Goal: Task Accomplishment & Management: Manage account settings

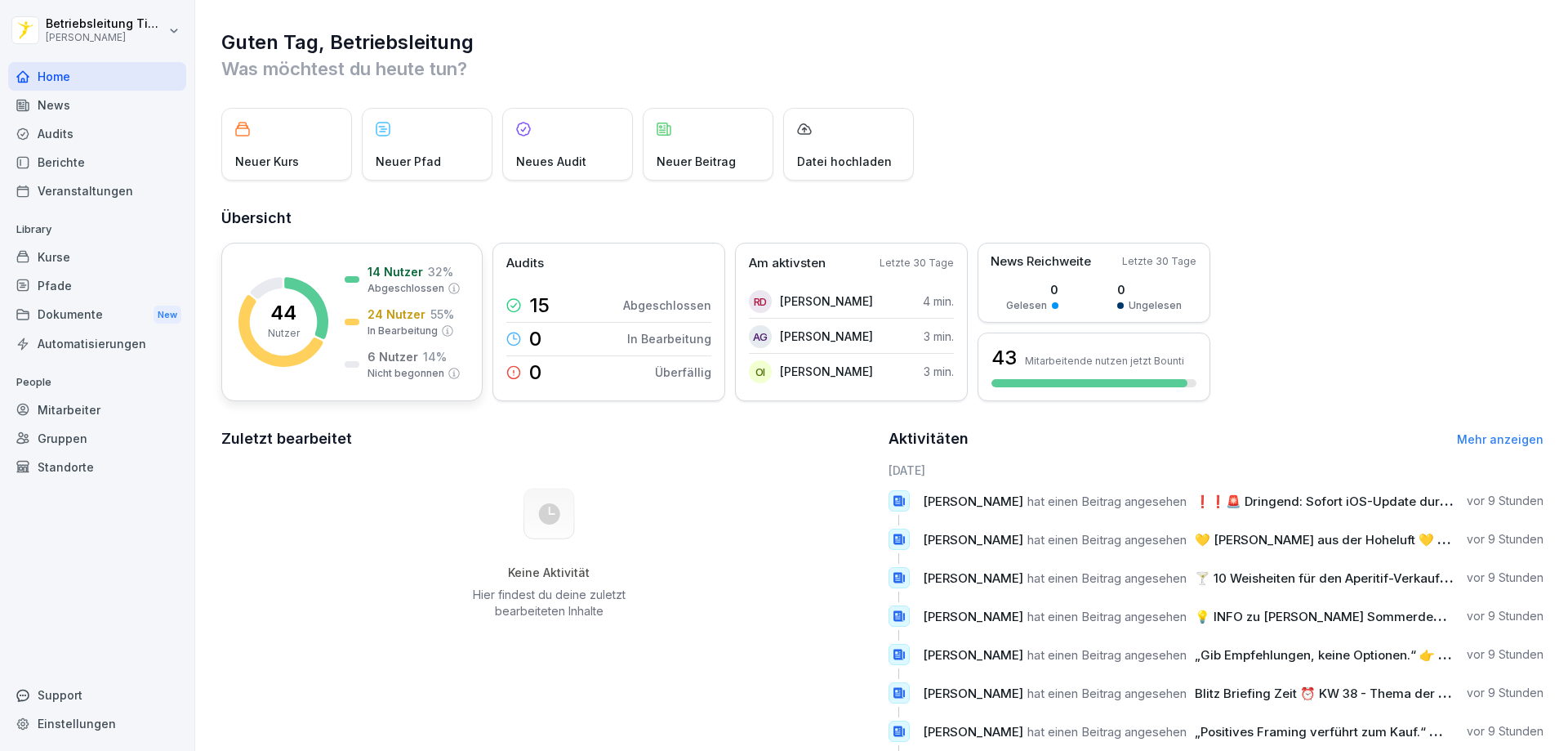
click at [275, 313] on p "44" at bounding box center [283, 312] width 26 height 19
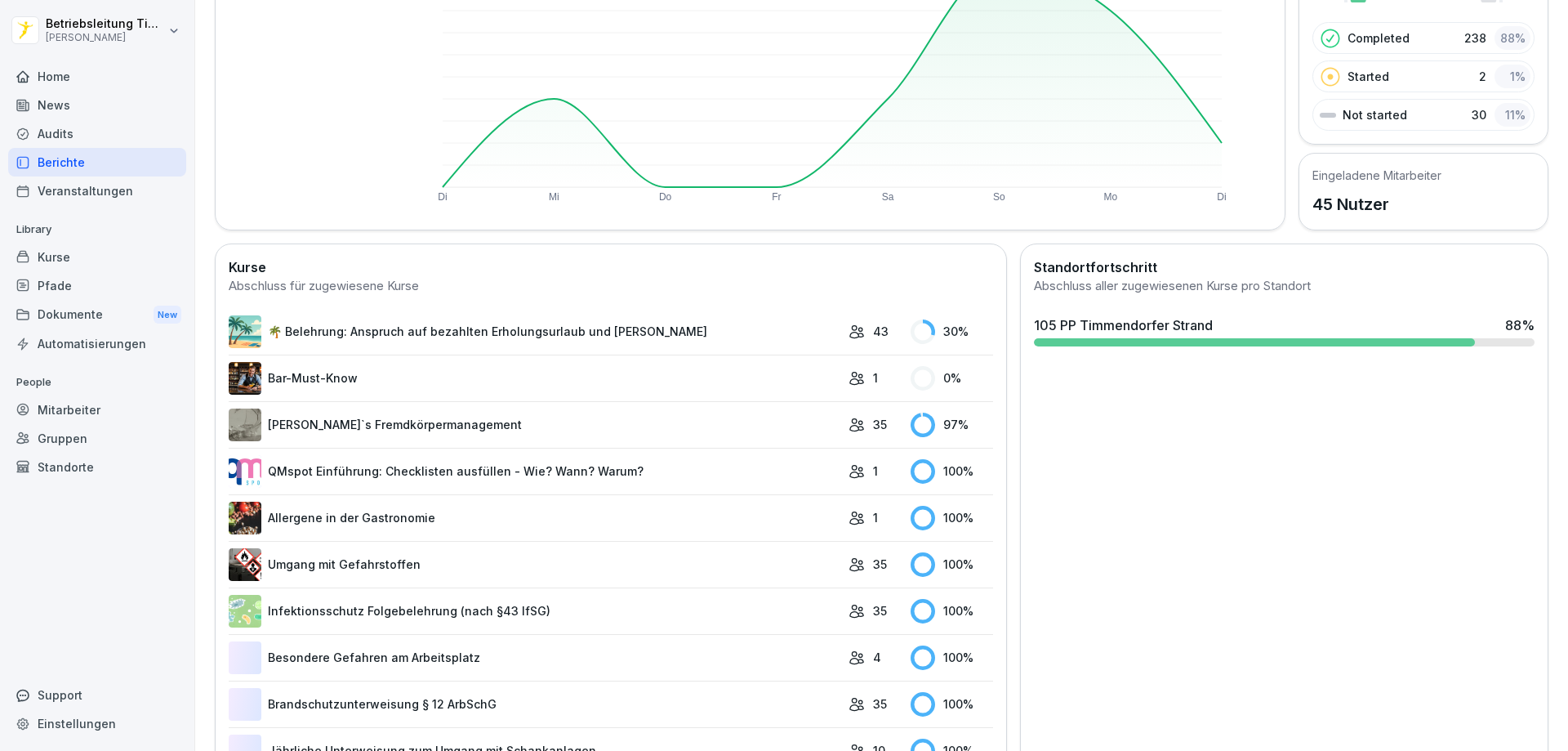
scroll to position [387, 0]
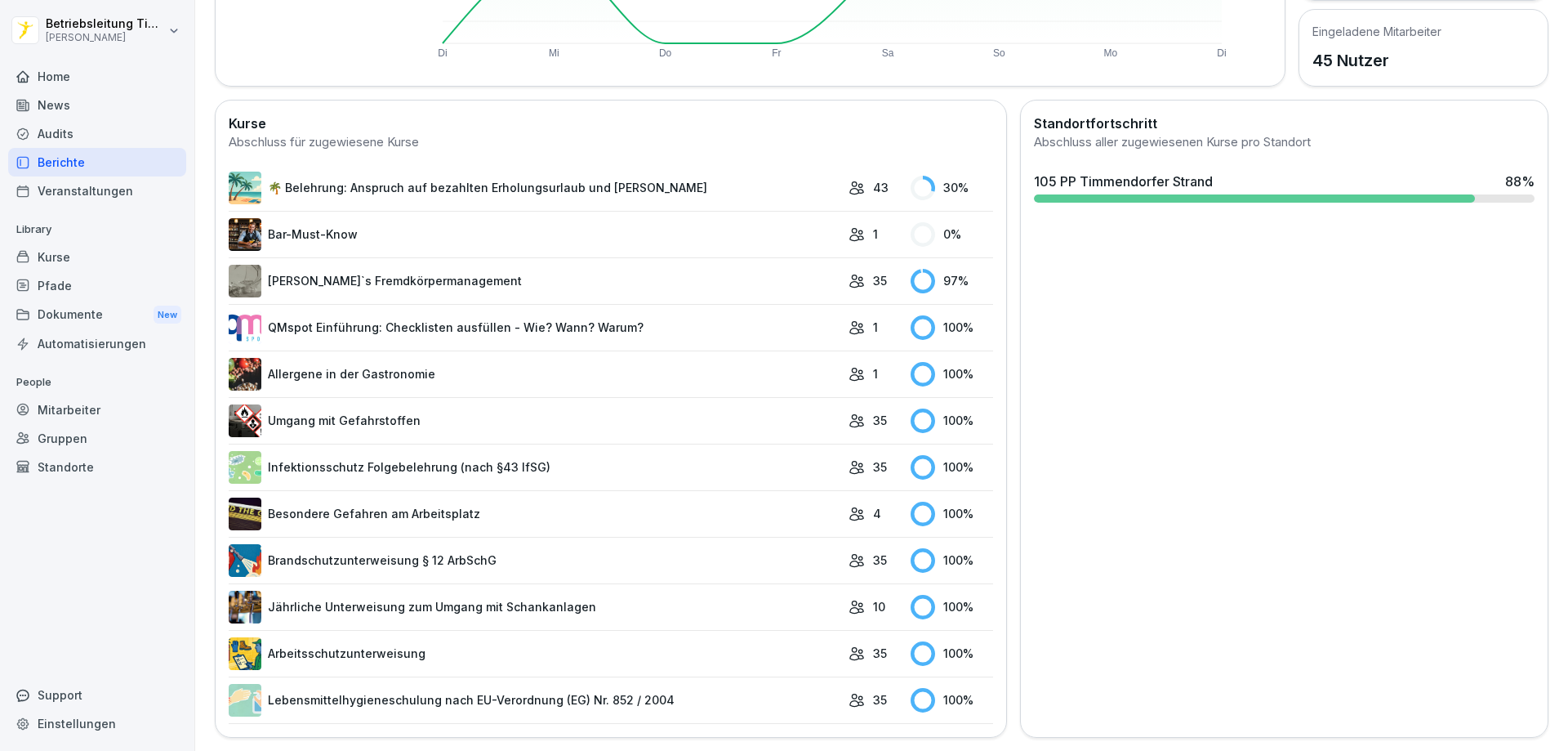
click at [320, 269] on link "[PERSON_NAME]`s Fremdkörpermanagement" at bounding box center [534, 280] width 612 height 32
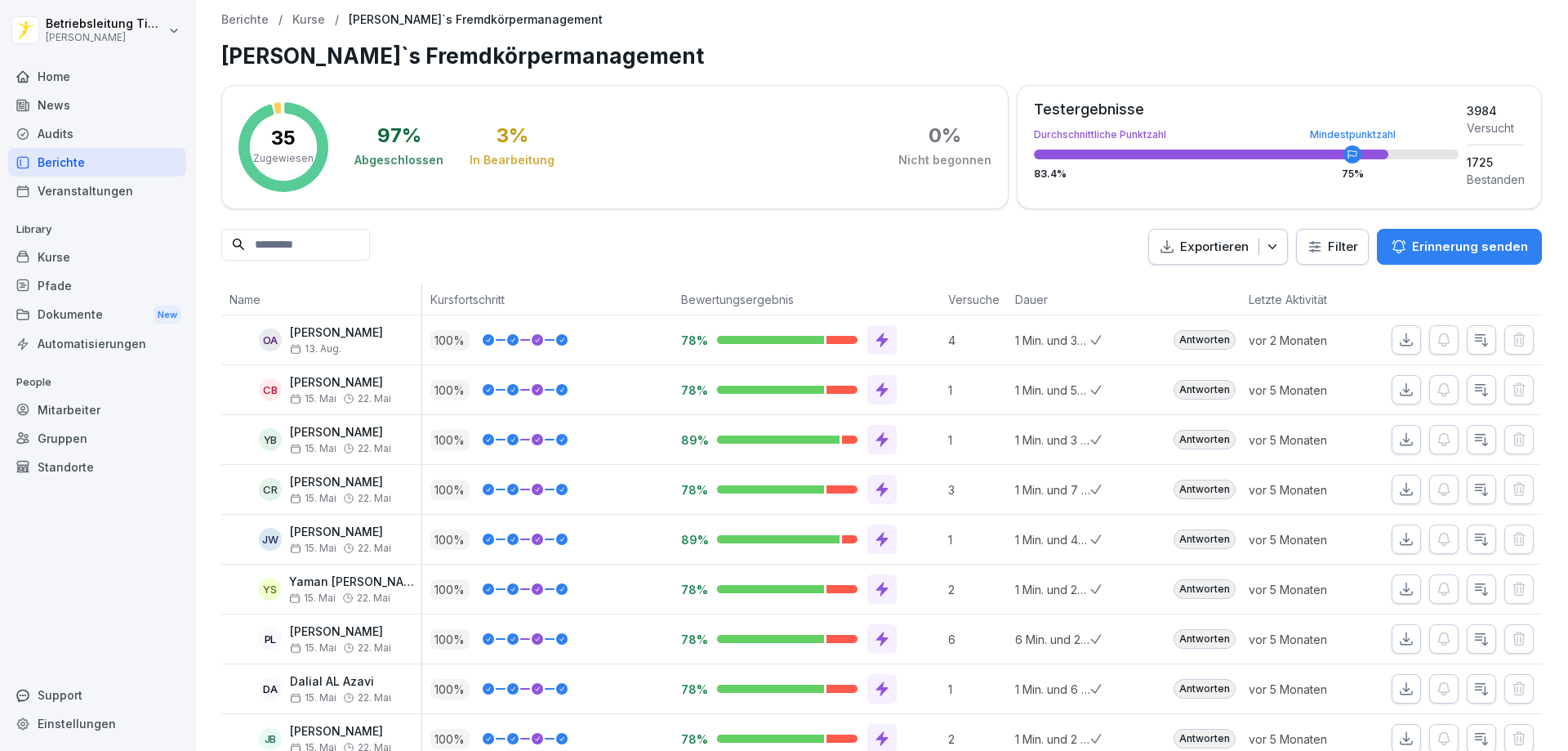
click at [288, 144] on p "35" at bounding box center [283, 137] width 25 height 19
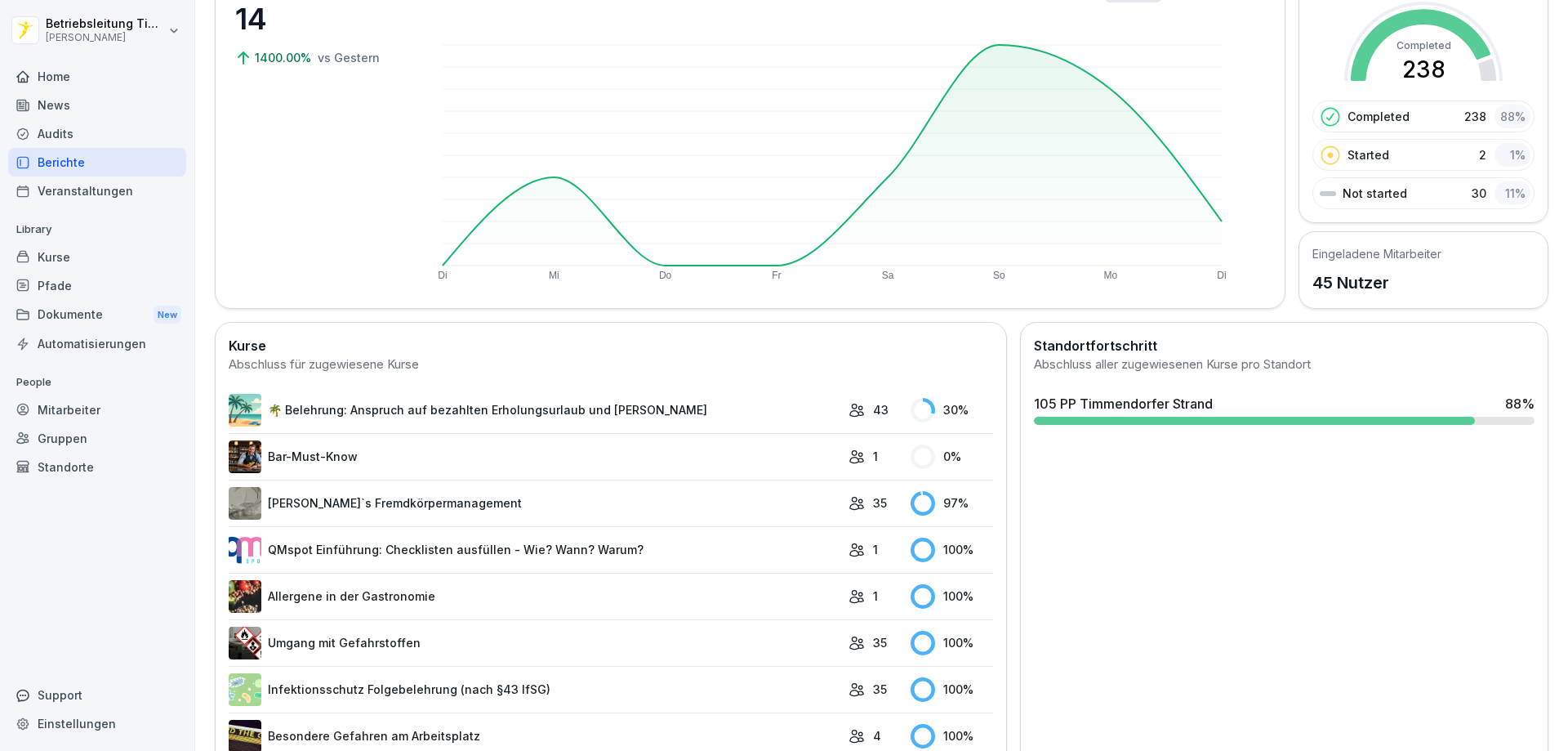
scroll to position [141, 0]
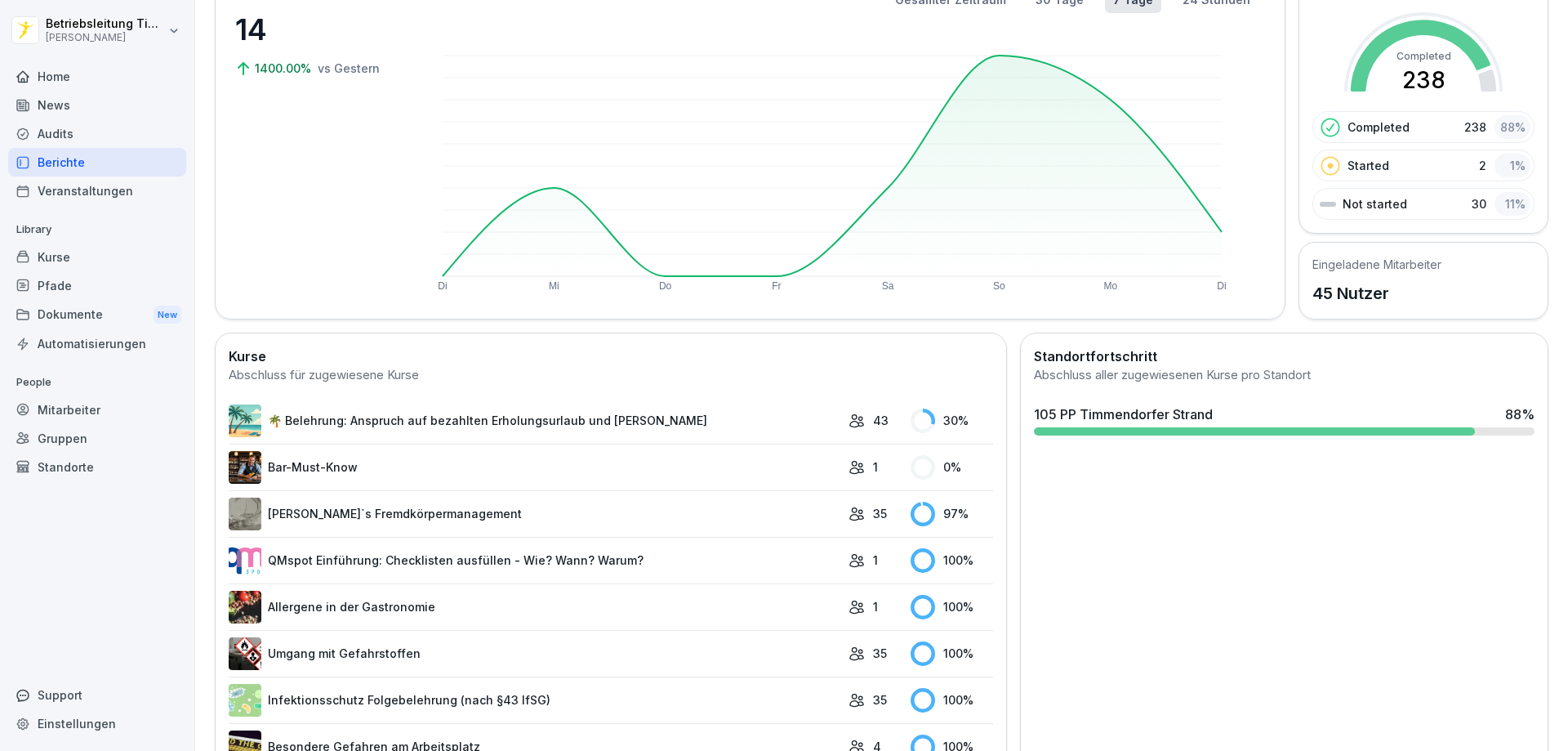
click at [304, 417] on link "🌴 Belehrung: Anspruch auf bezahlten Erholungsurlaub und [PERSON_NAME]" at bounding box center [534, 420] width 612 height 32
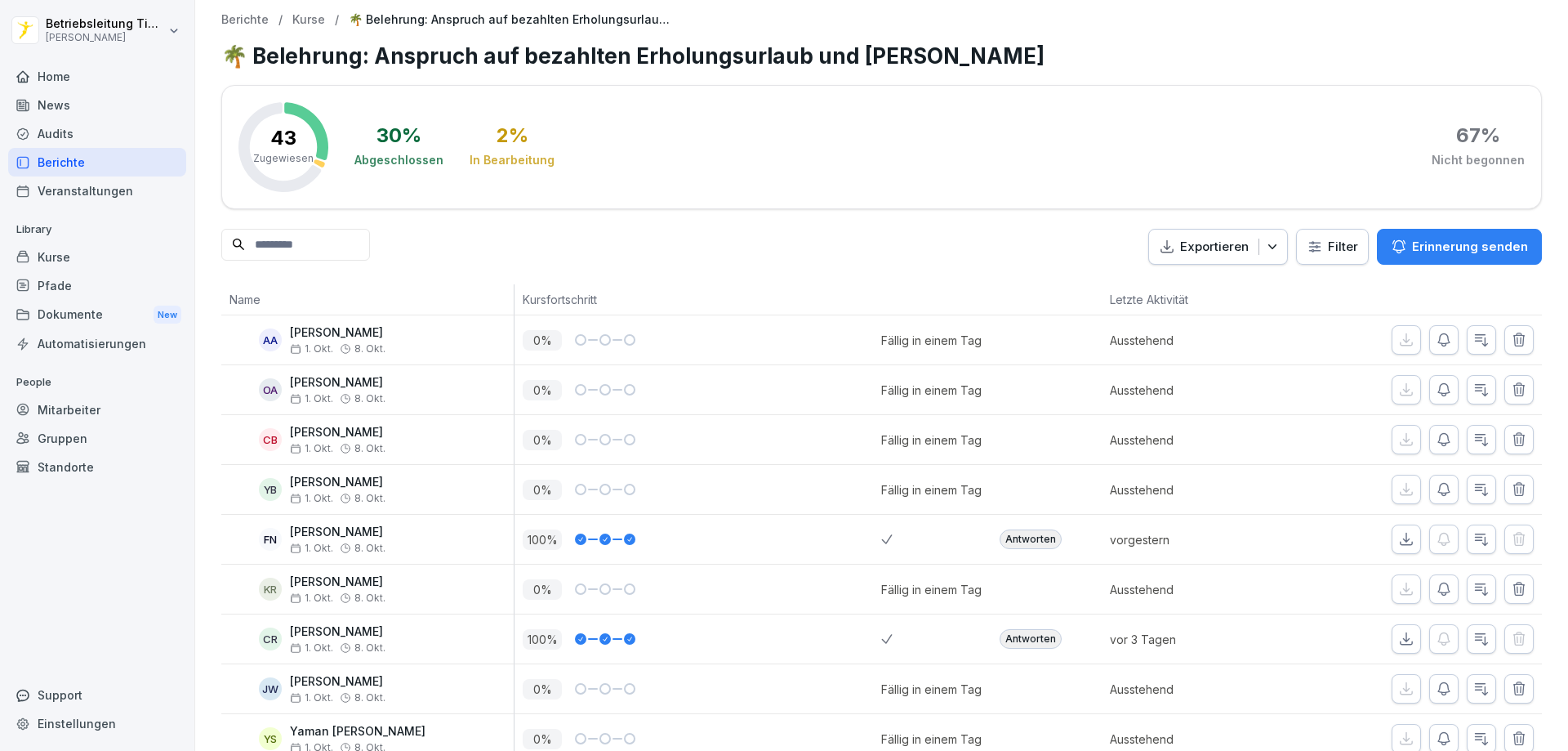
click at [1443, 245] on p "Erinnerung senden" at bounding box center [1470, 246] width 116 height 18
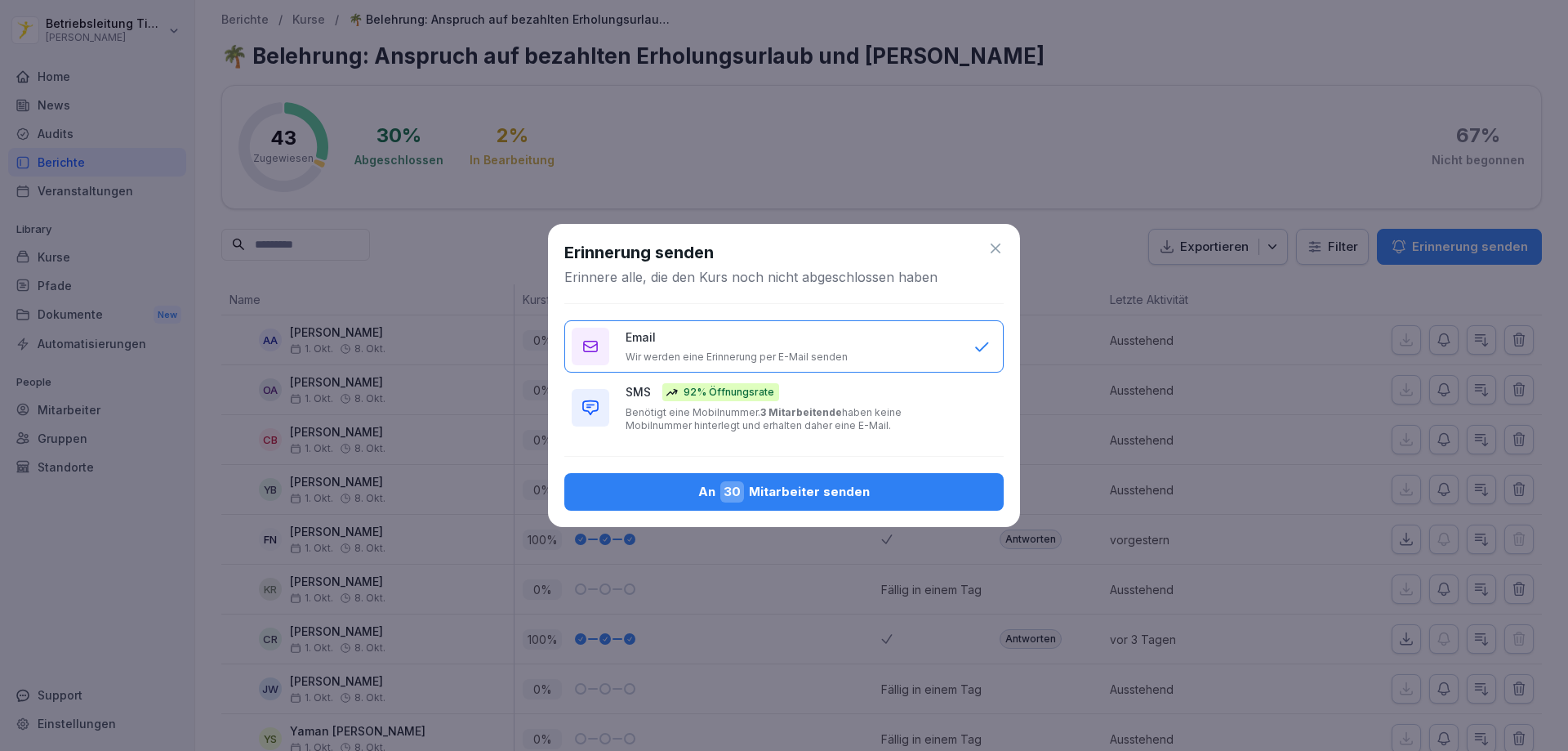
click at [776, 489] on div "An 30 Mitarbeiter senden" at bounding box center [784, 491] width 413 height 21
